Goal: Task Accomplishment & Management: Complete application form

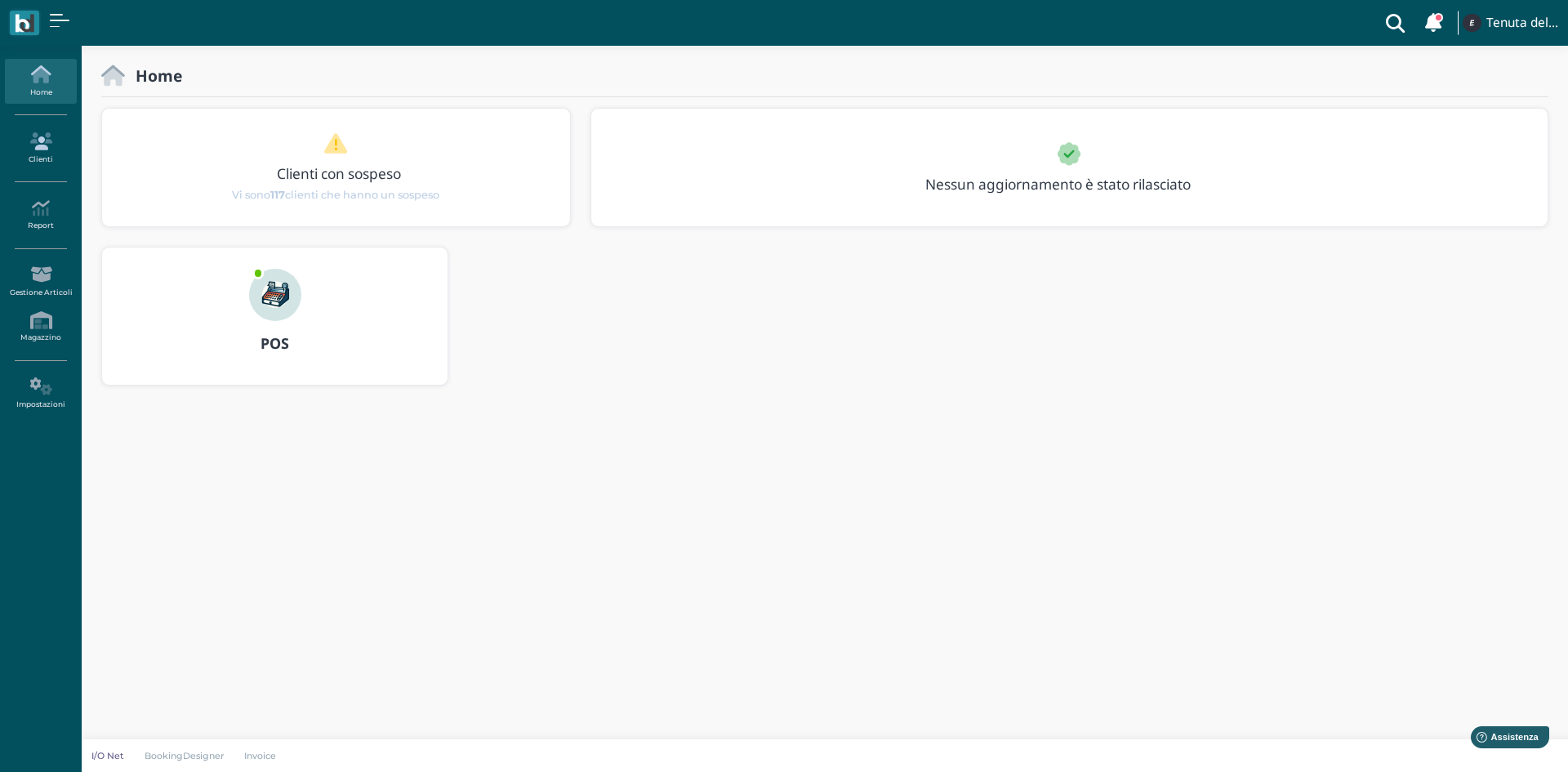
click at [36, 155] on link "Clienti" at bounding box center [40, 148] width 71 height 45
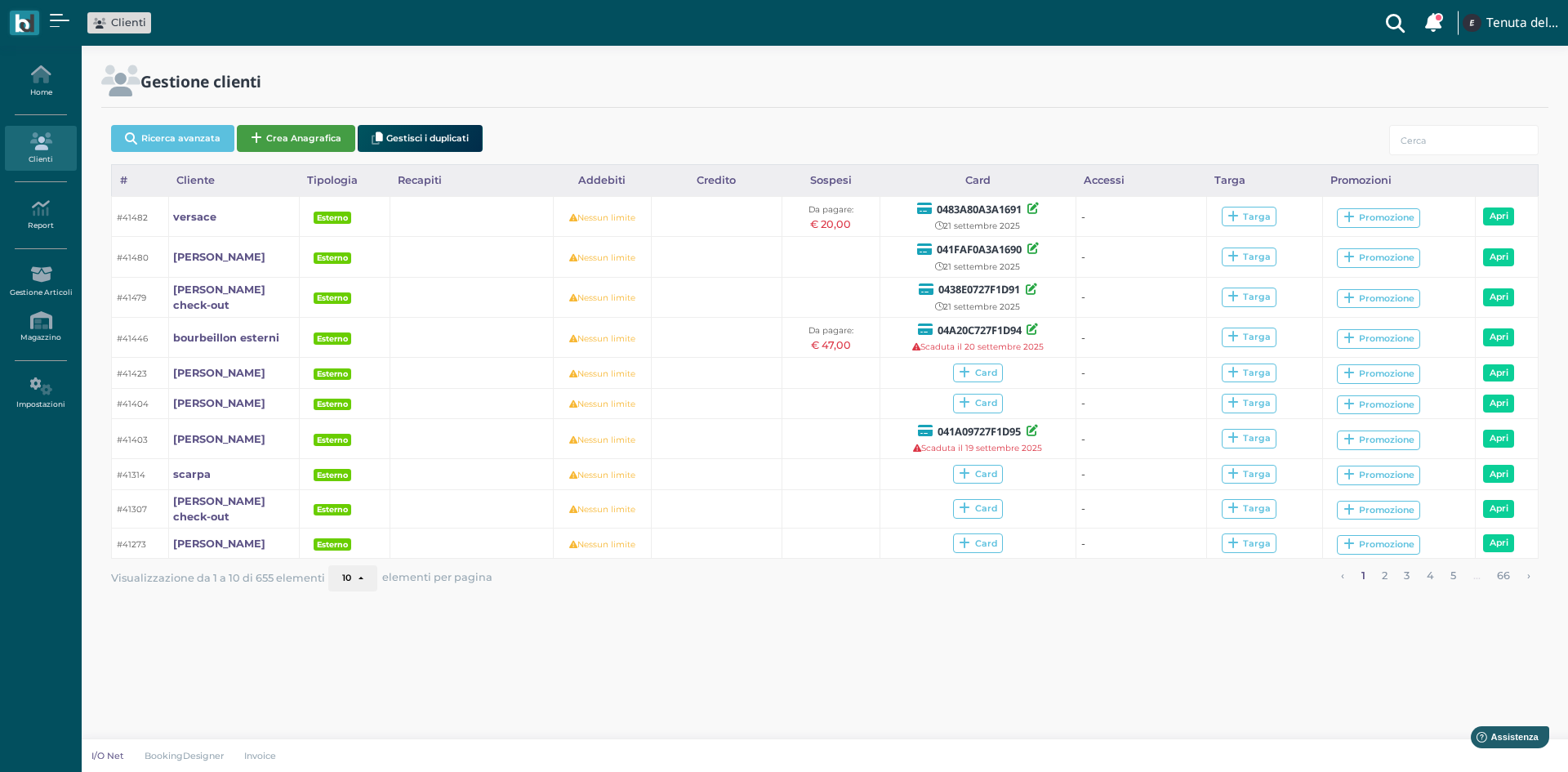
click at [288, 126] on button "Crea Anagrafica" at bounding box center [296, 138] width 118 height 27
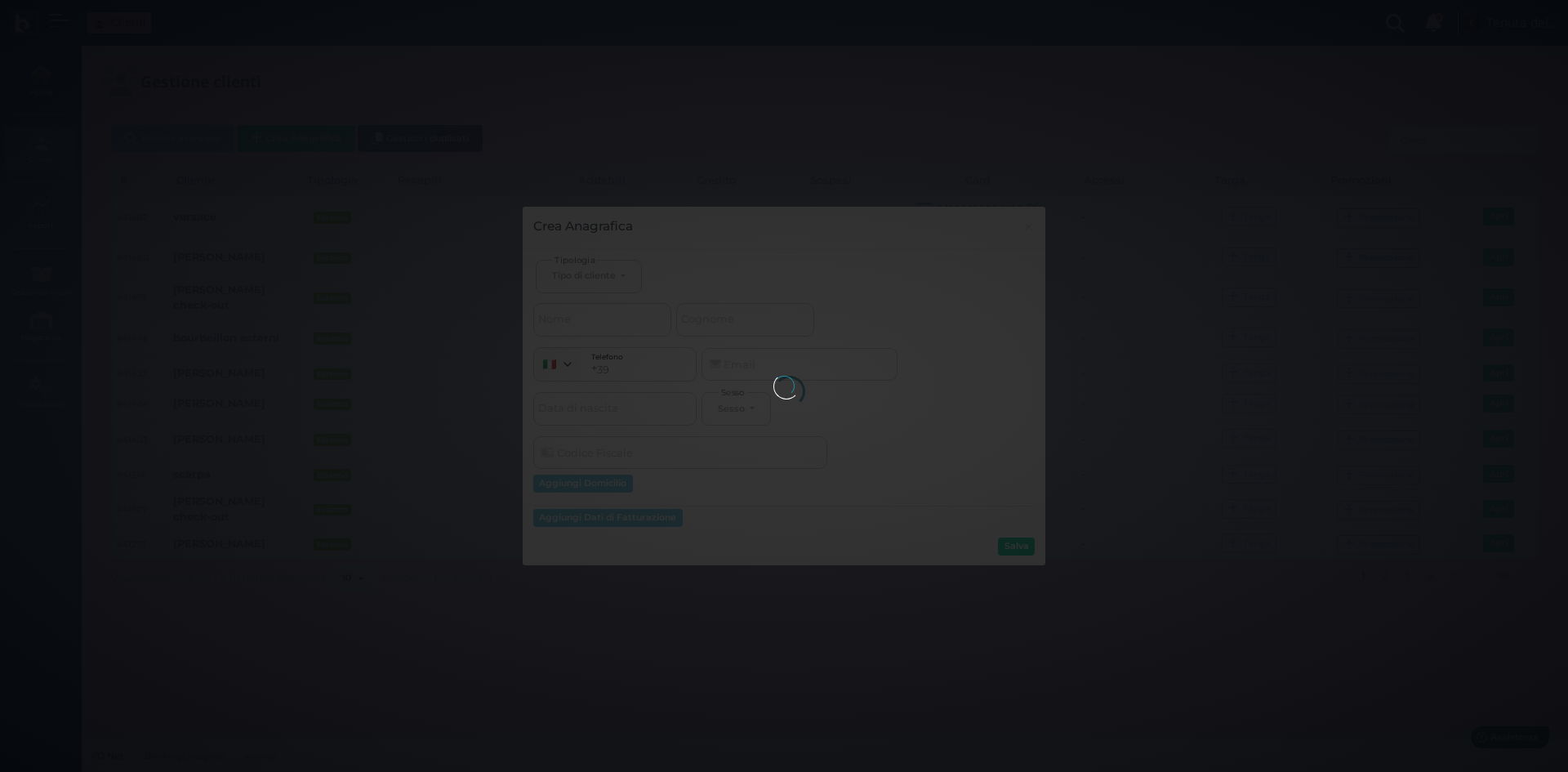
select select
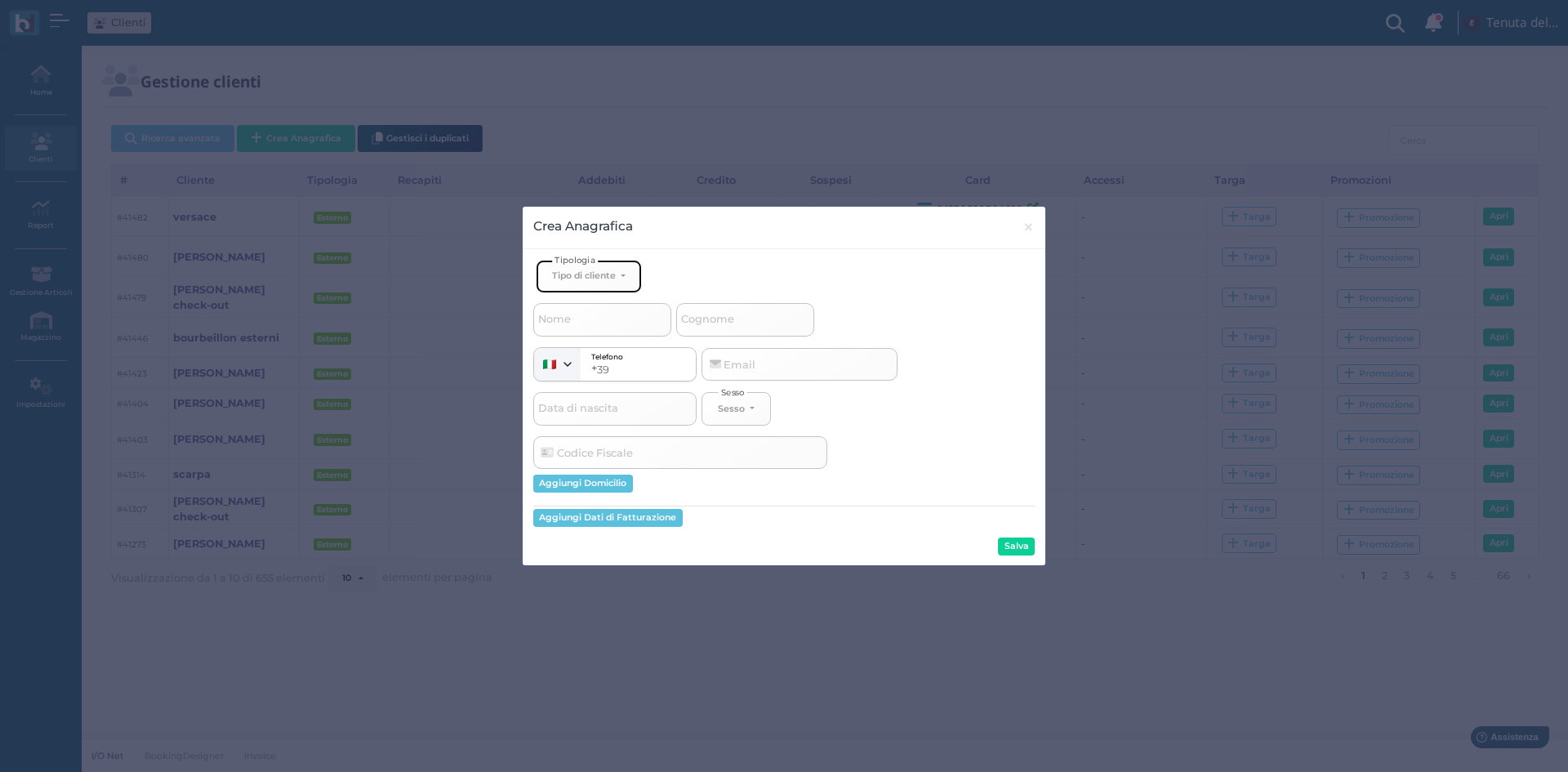
click at [624, 269] on button "Tipo di cliente" at bounding box center [589, 276] width 107 height 33
drag, startPoint x: 581, startPoint y: 326, endPoint x: 800, endPoint y: 322, distance: 219.0
click at [583, 325] on span "Esterno" at bounding box center [572, 330] width 41 height 13
select select "[object Object]"
select select
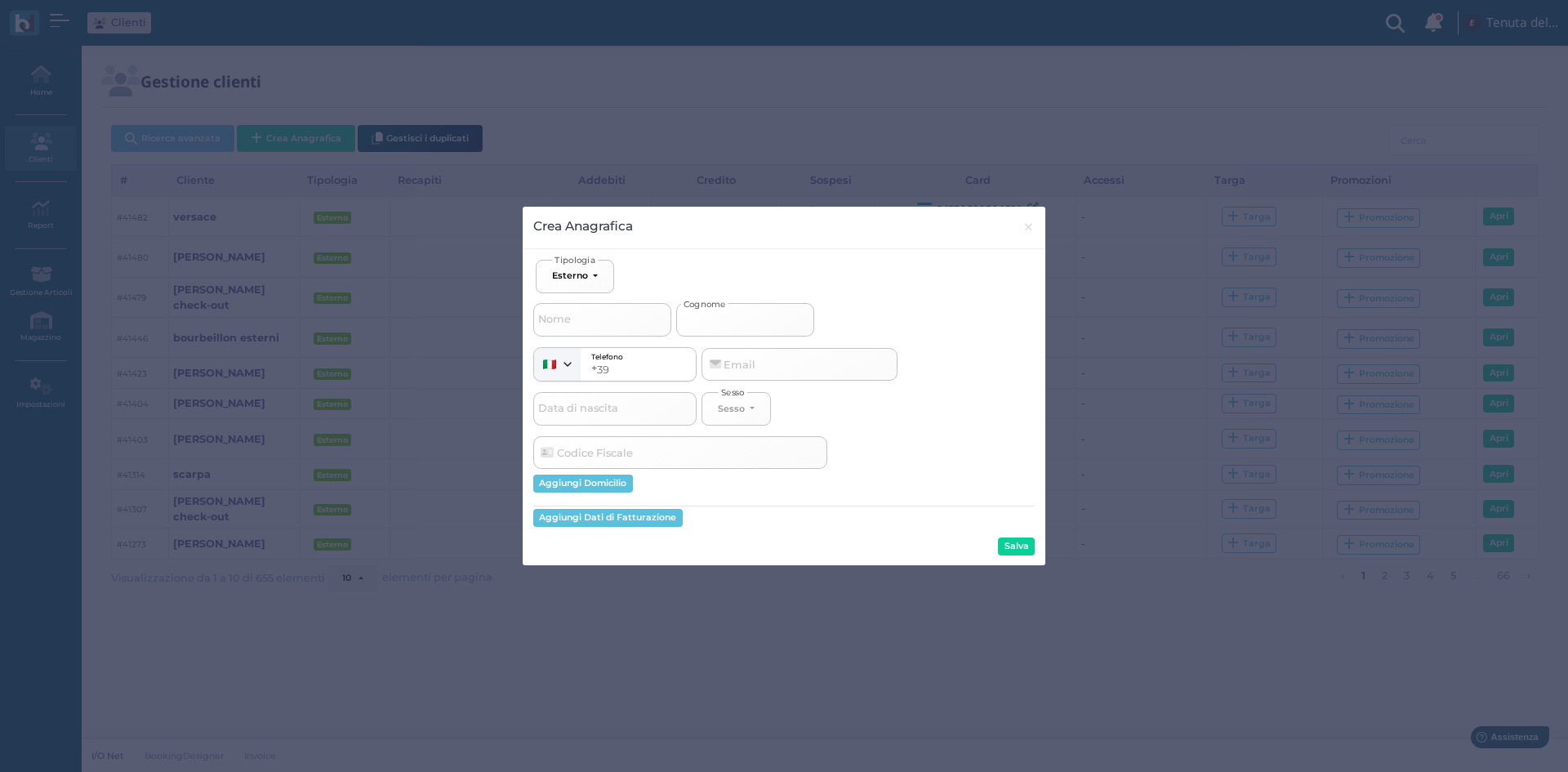
click at [796, 320] on input "Cognome" at bounding box center [744, 319] width 138 height 32
type input "m"
select select
type input "ma"
select select
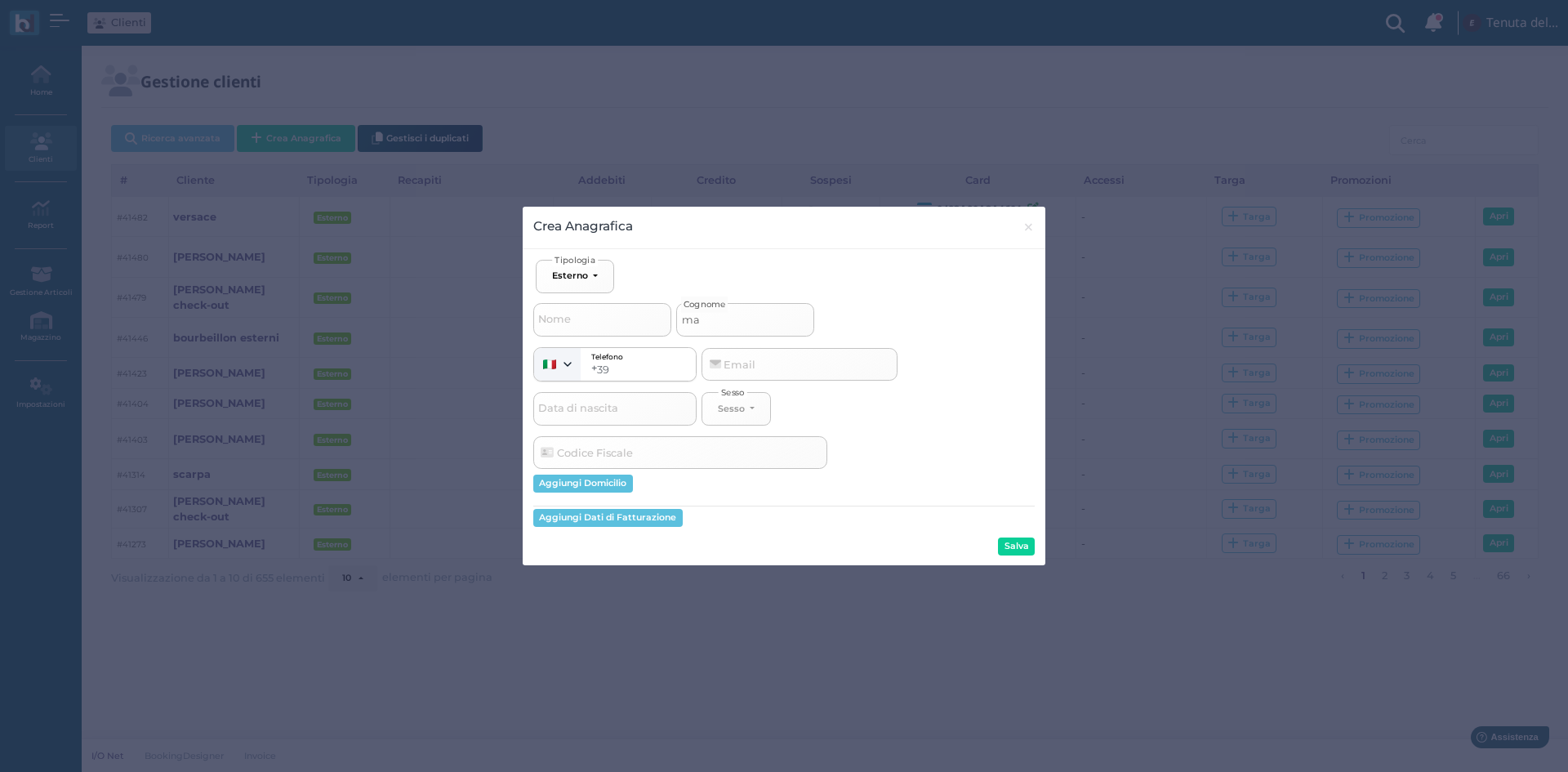
type input "mar"
select select
type input "mari"
select select
type input "marin"
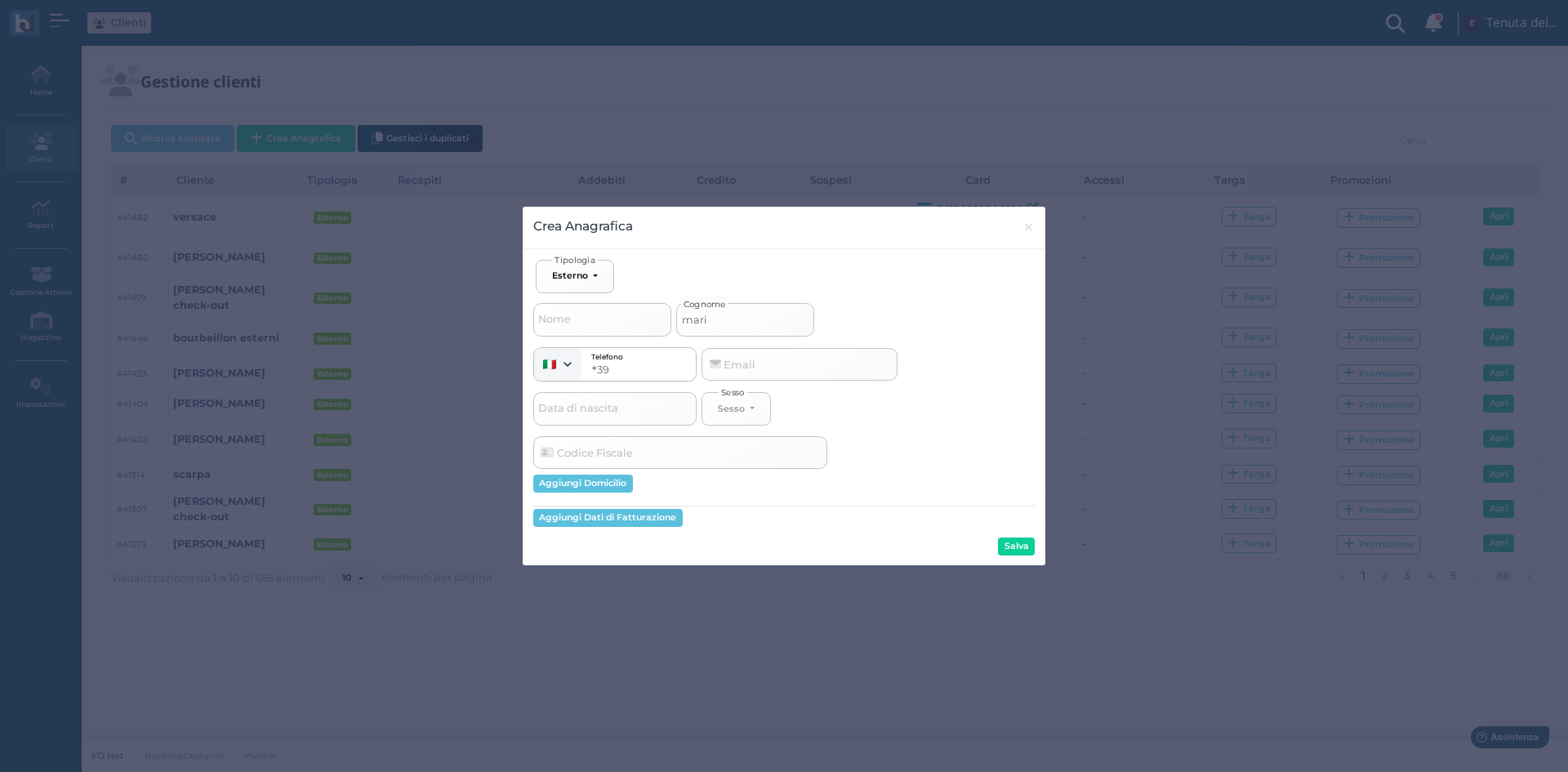
select select
type input "marino"
select select
type input "marino"
click at [1019, 544] on button "Salva" at bounding box center [1016, 545] width 37 height 18
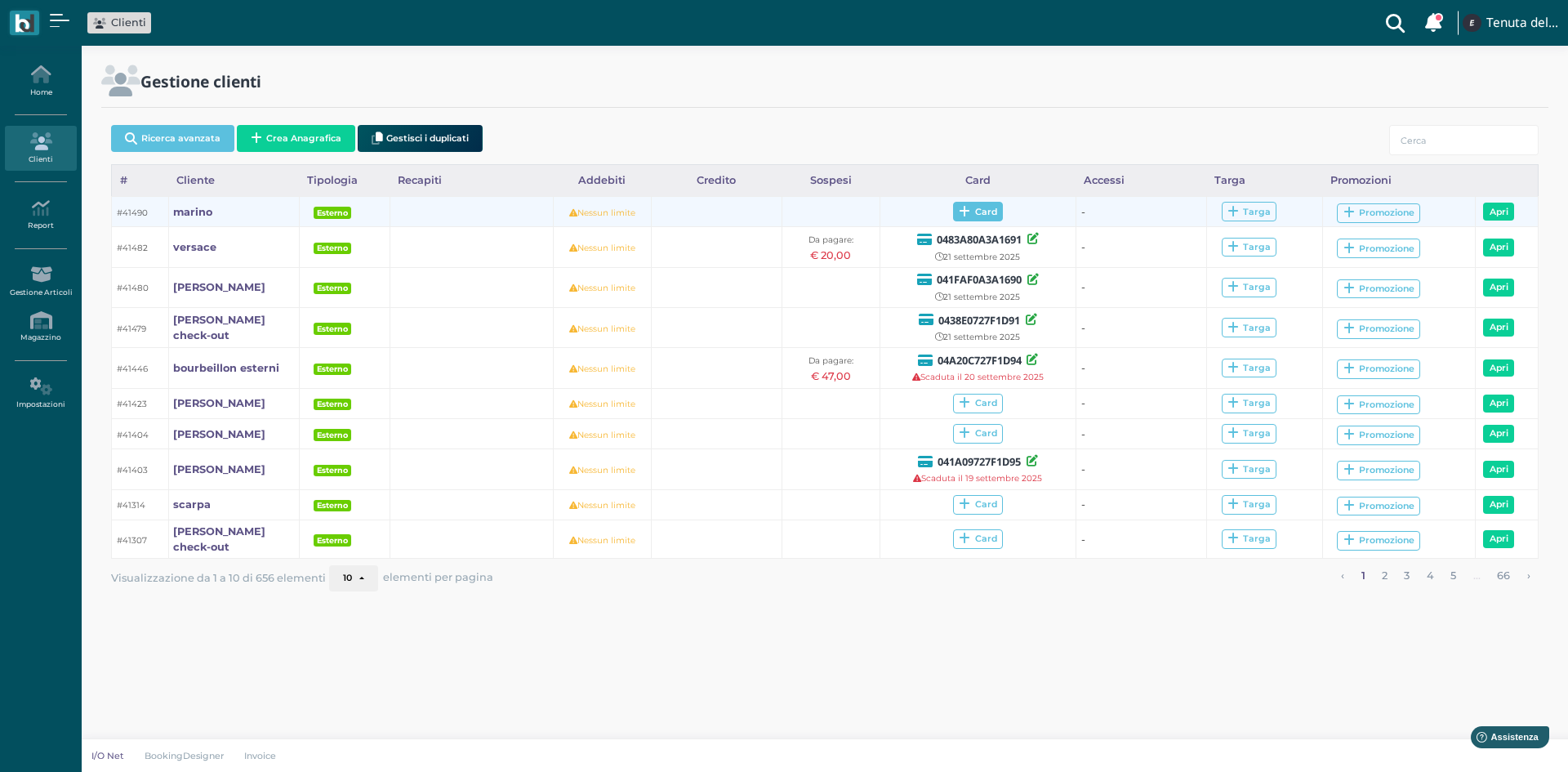
click at [974, 206] on span "Card" at bounding box center [978, 211] width 50 height 20
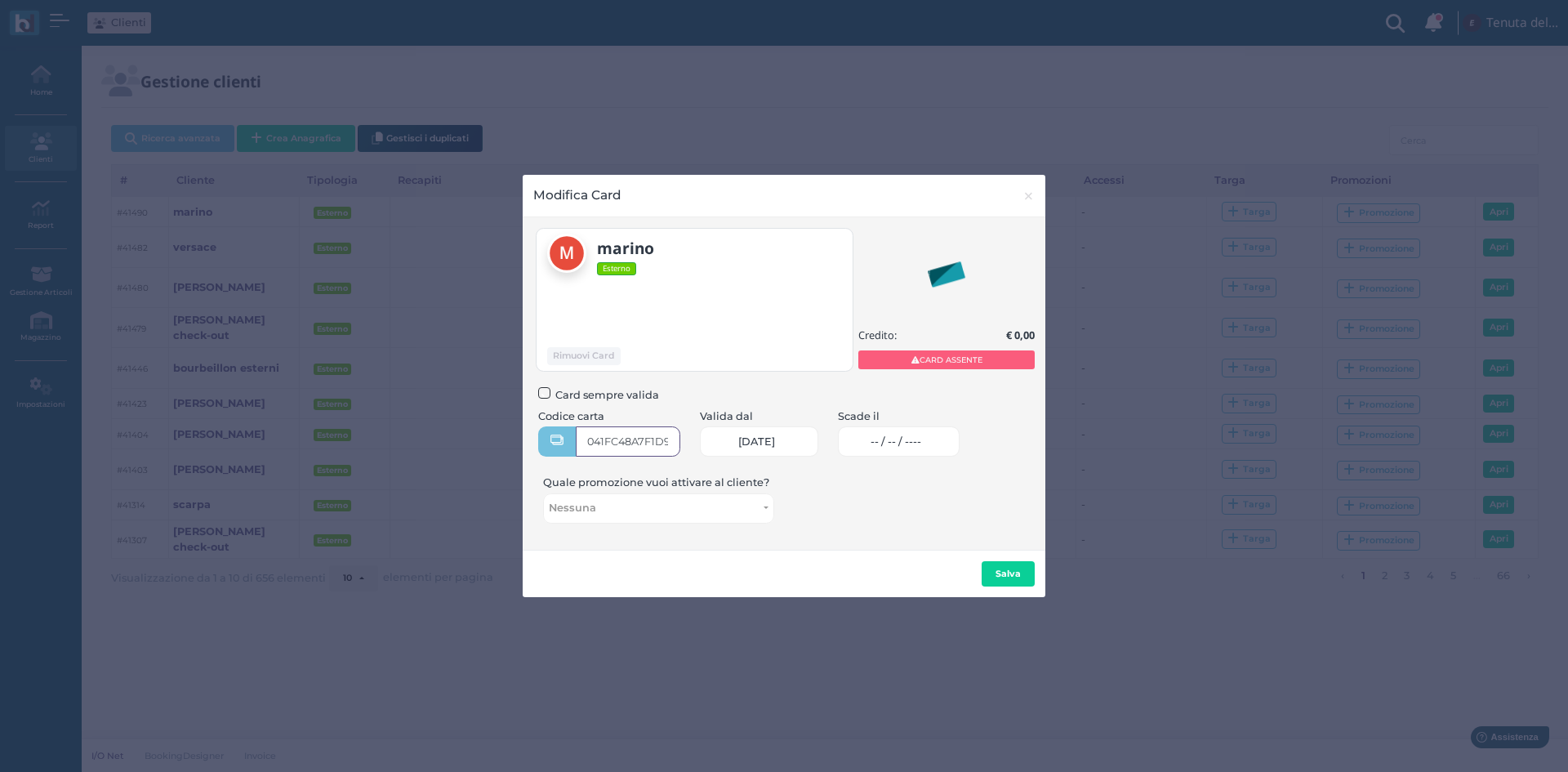
type input "041FC48A7F1D90"
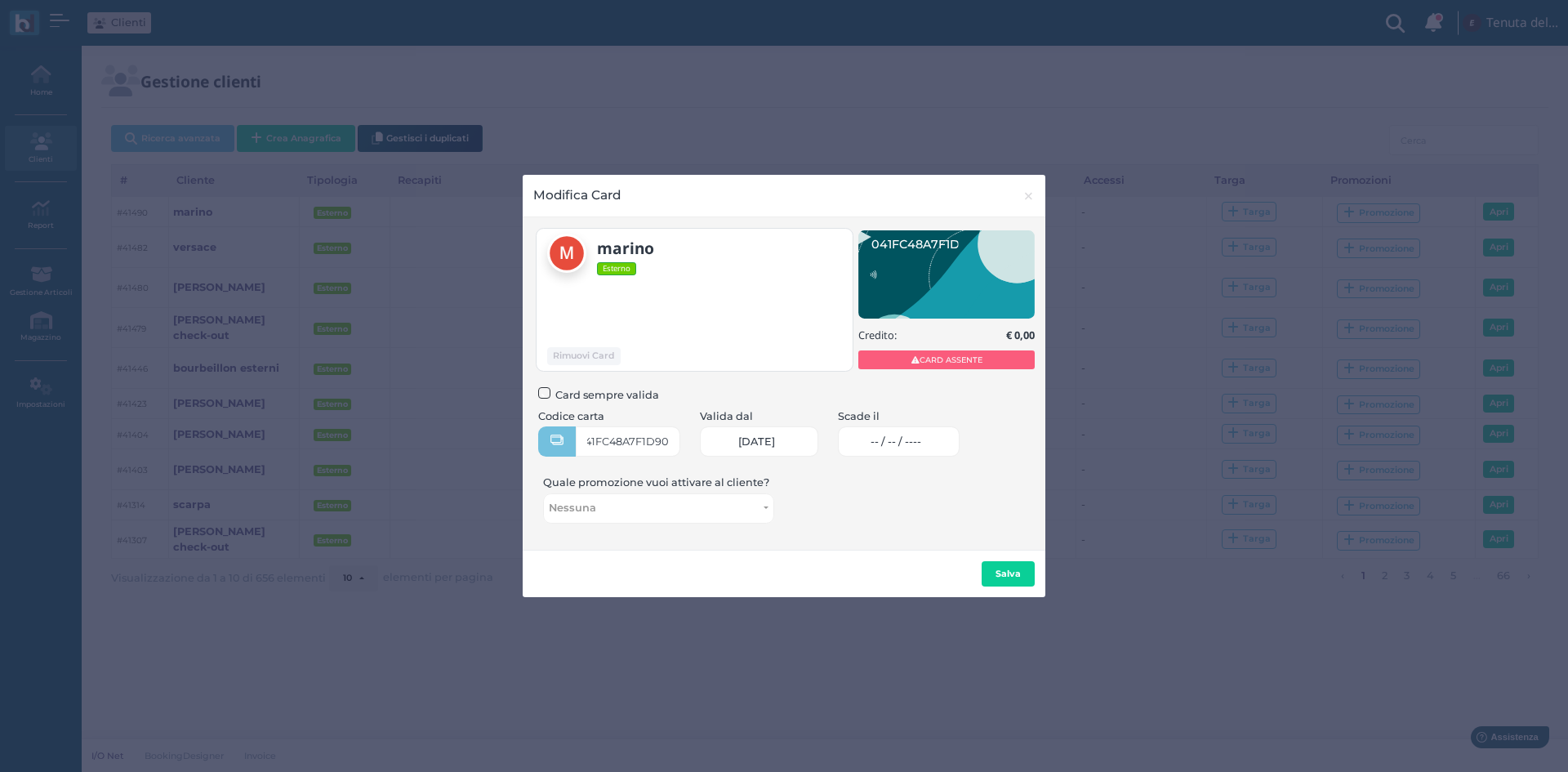
click at [953, 431] on link "-- / -- / ----" at bounding box center [899, 442] width 122 height 30
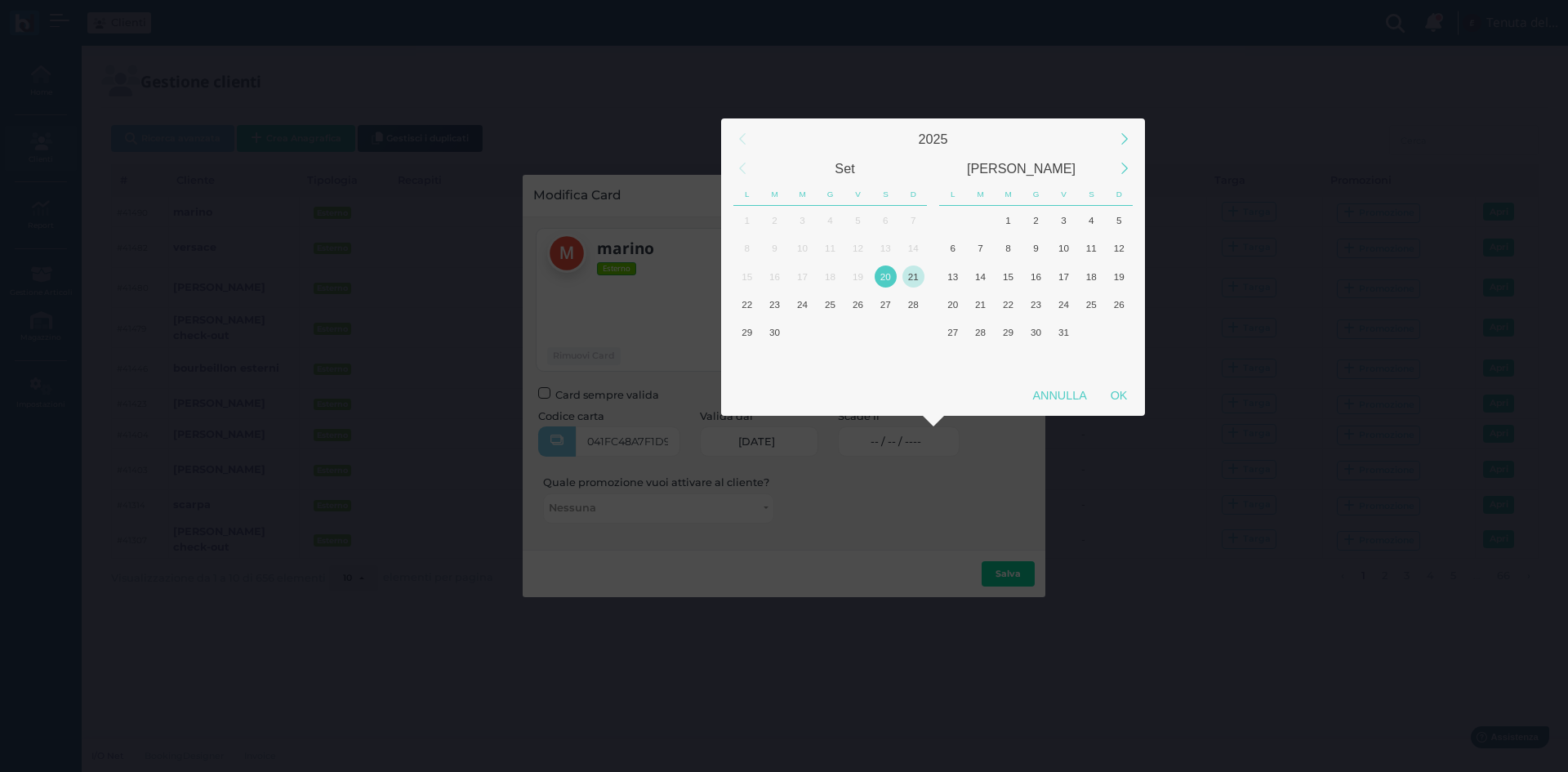
click at [917, 272] on div "21" at bounding box center [913, 276] width 22 height 22
drag, startPoint x: 753, startPoint y: 301, endPoint x: 977, endPoint y: 366, distance: 233.2
click at [753, 302] on div "22" at bounding box center [746, 304] width 22 height 22
click at [1129, 399] on div "OK" at bounding box center [1119, 395] width 41 height 30
type input "22/09/2025"
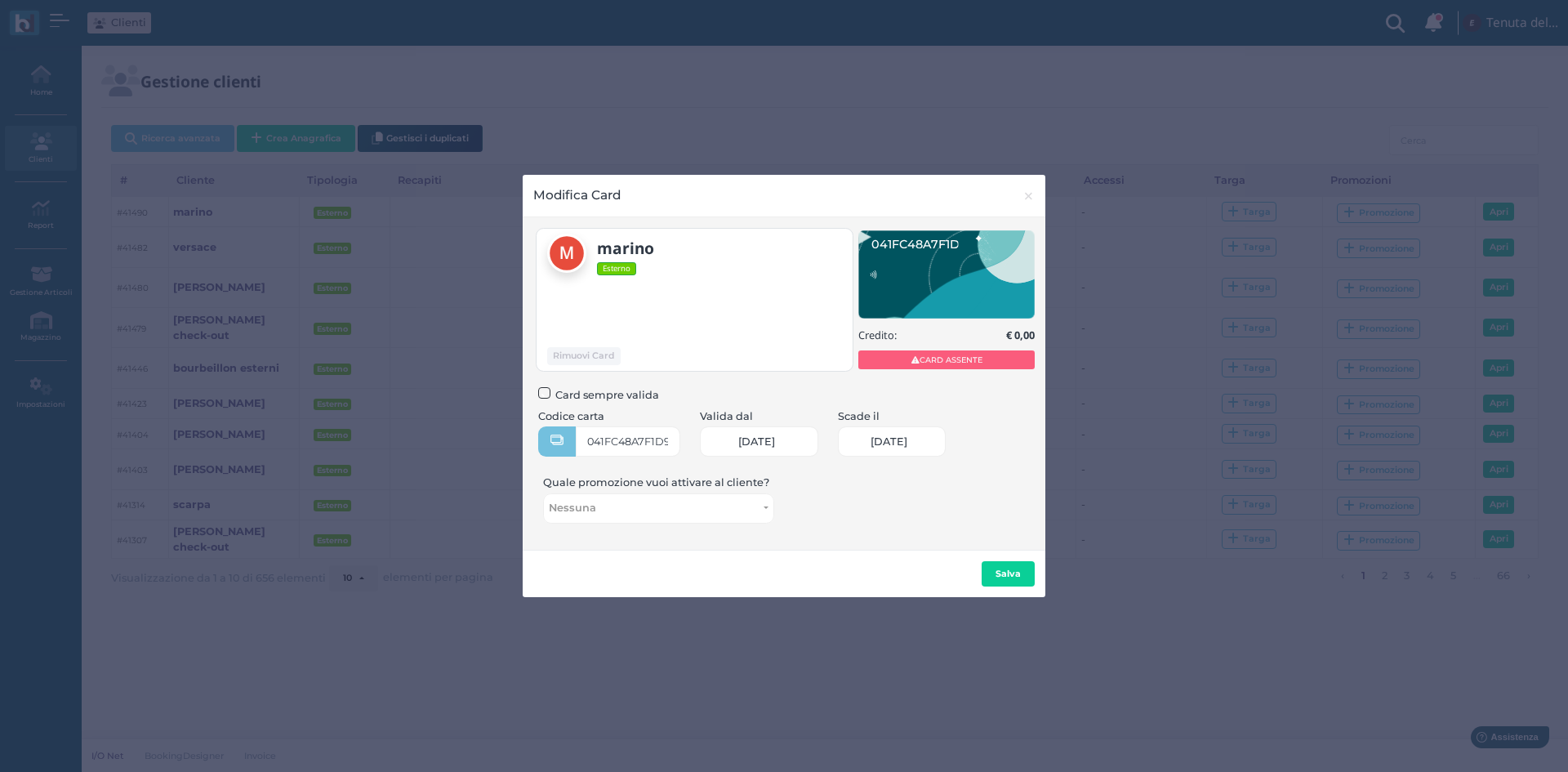
scroll to position [0, 69]
click at [1029, 575] on button "Salva" at bounding box center [1008, 573] width 53 height 26
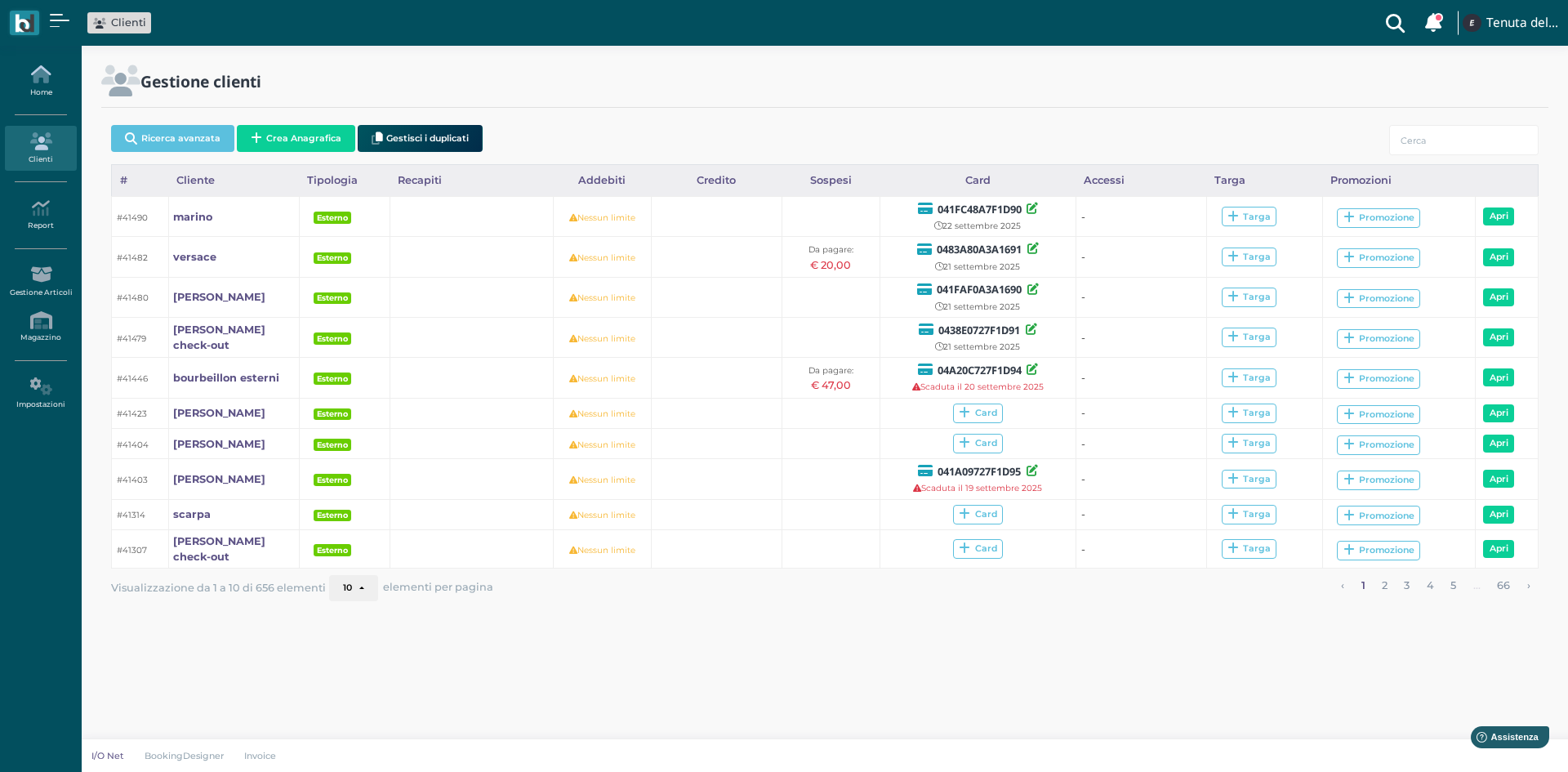
click at [54, 76] on icon at bounding box center [40, 74] width 71 height 18
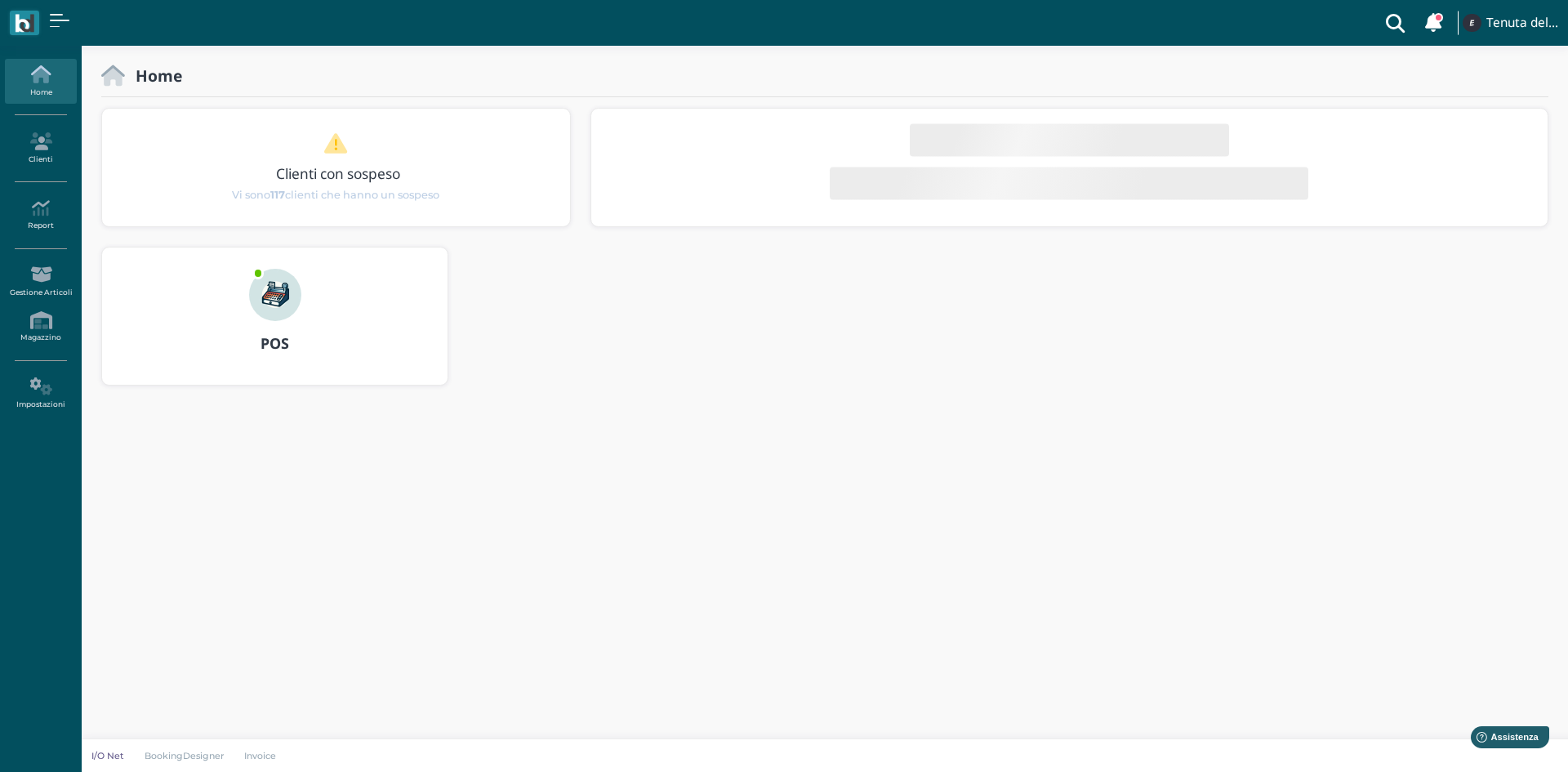
click at [31, 79] on icon at bounding box center [40, 74] width 71 height 18
